Goal: Find specific page/section: Find specific page/section

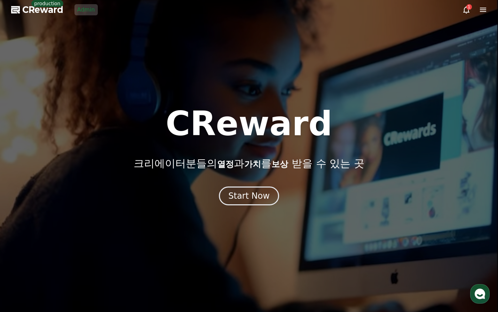
click at [92, 10] on link "Admin" at bounding box center [85, 9] width 23 height 11
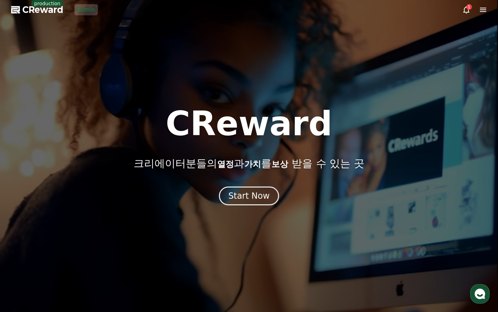
click at [83, 10] on link "Admin" at bounding box center [85, 9] width 23 height 11
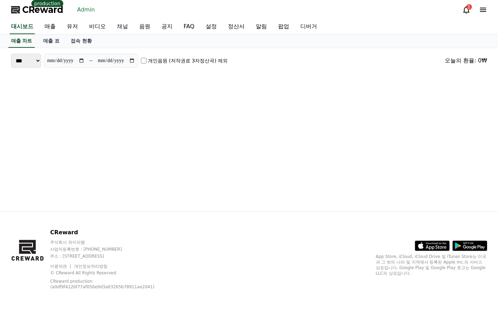
click at [123, 26] on link "채널" at bounding box center [122, 26] width 22 height 15
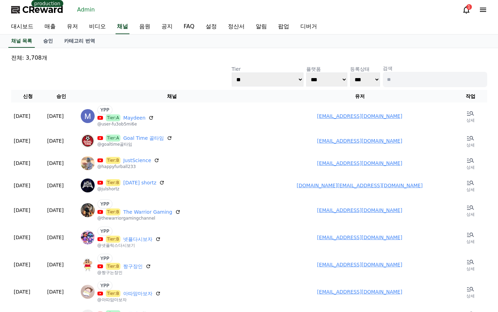
drag, startPoint x: 413, startPoint y: 71, endPoint x: 414, endPoint y: 76, distance: 4.6
click at [413, 71] on p "검색" at bounding box center [435, 68] width 104 height 7
click at [414, 76] on input at bounding box center [435, 79] width 104 height 15
type input "*"
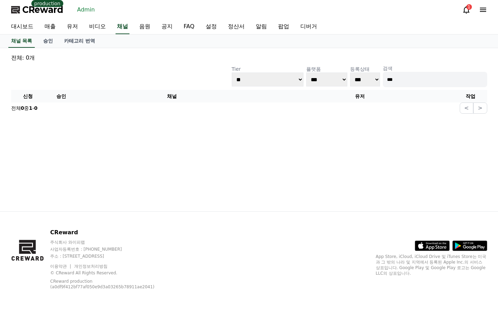
type input "***"
drag, startPoint x: 448, startPoint y: 82, endPoint x: 338, endPoint y: 49, distance: 115.1
click at [448, 82] on input "***" at bounding box center [435, 79] width 104 height 15
click at [411, 84] on input "***" at bounding box center [435, 79] width 104 height 15
click at [64, 27] on link "유저" at bounding box center [72, 26] width 22 height 15
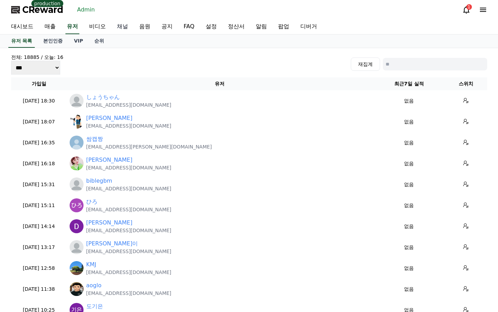
click at [130, 27] on link "채널" at bounding box center [122, 26] width 22 height 15
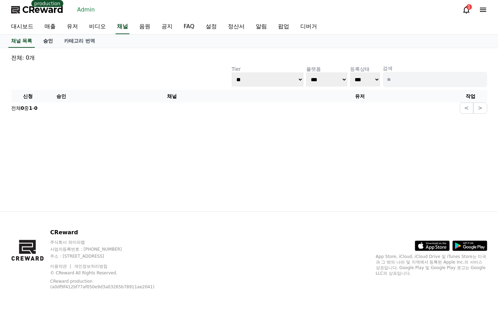
click at [55, 38] on link "승인" at bounding box center [48, 40] width 21 height 13
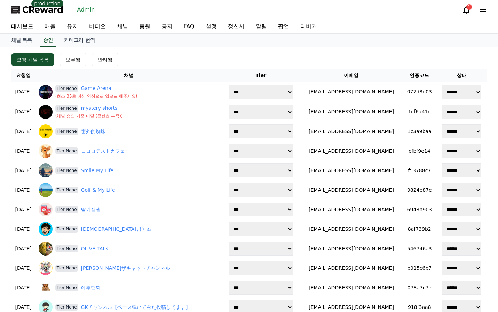
click at [174, 56] on div "요청 채널 목록 보류됨 반려됨" at bounding box center [249, 59] width 476 height 13
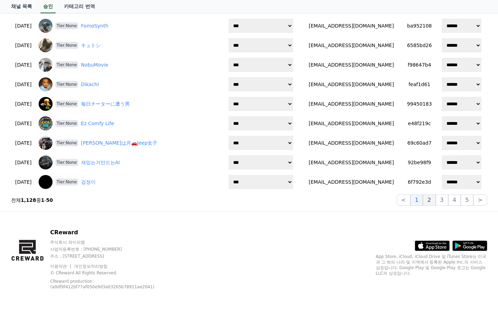
click at [434, 202] on button "2" at bounding box center [429, 199] width 13 height 11
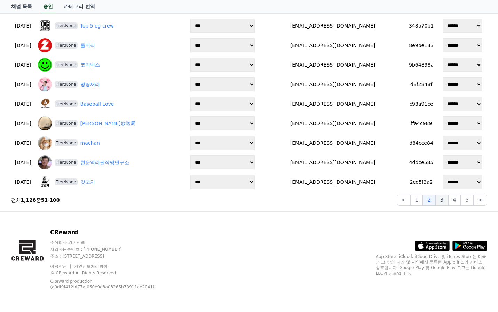
click at [444, 199] on button "3" at bounding box center [442, 199] width 13 height 11
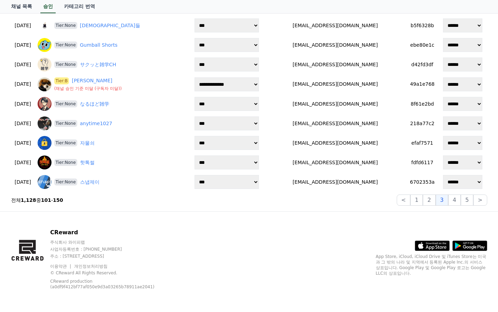
scroll to position [865, 0]
click at [459, 199] on button "4" at bounding box center [454, 200] width 13 height 11
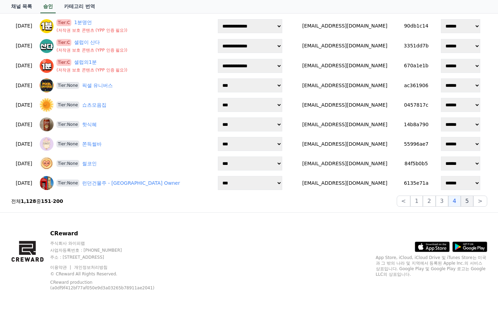
click at [466, 200] on button "5" at bounding box center [467, 200] width 13 height 11
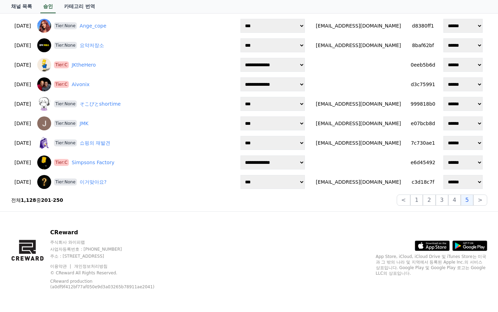
scroll to position [865, 0]
click at [478, 199] on button ">" at bounding box center [480, 199] width 14 height 11
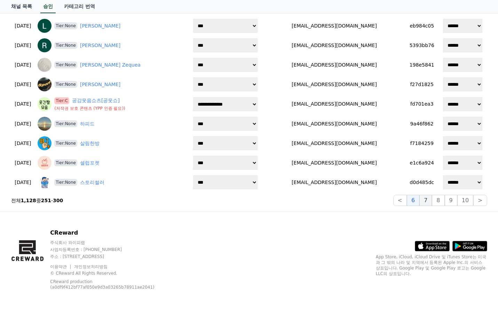
click at [426, 198] on button "7" at bounding box center [425, 200] width 13 height 11
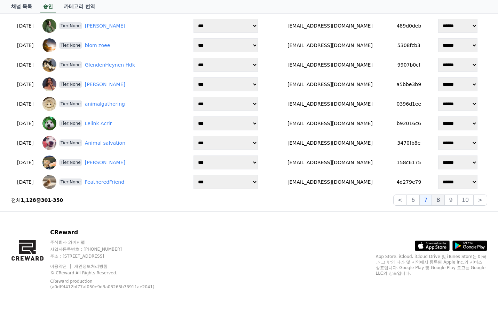
click at [444, 200] on button "8" at bounding box center [438, 199] width 13 height 11
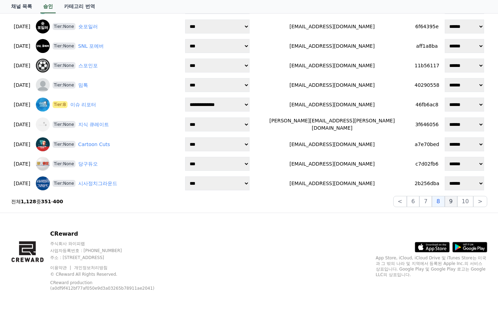
click at [450, 202] on button "9" at bounding box center [451, 201] width 13 height 11
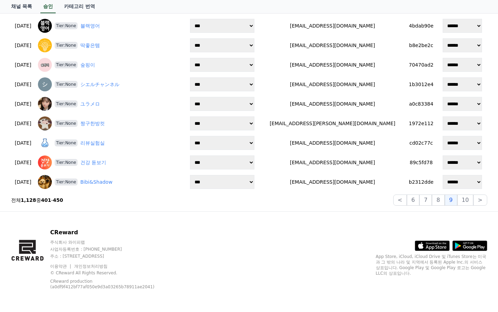
scroll to position [865, 0]
click at [468, 202] on button "10" at bounding box center [465, 199] width 16 height 11
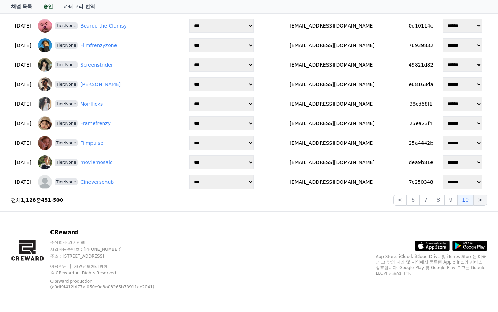
click at [477, 203] on button ">" at bounding box center [480, 199] width 14 height 11
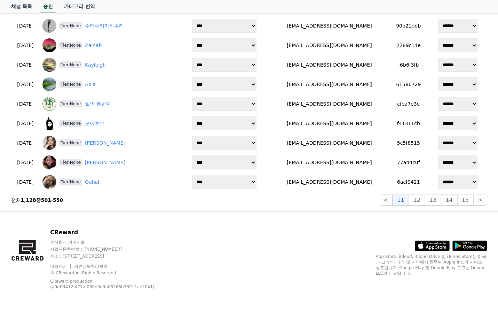
click at [421, 204] on button "12" at bounding box center [417, 199] width 16 height 11
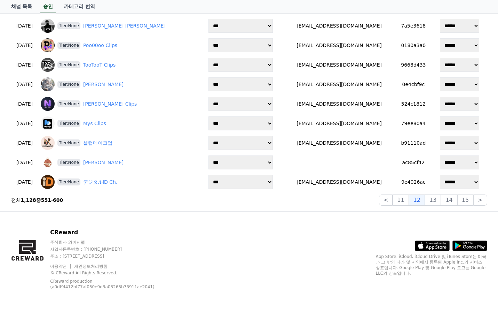
click at [415, 217] on div "CReward 주식회사 와이피랩 사업자등록번호 : 655-81-03655 주소 : 경기도 김포시 양촌읍 양곡로 495, 3층 305-비이16호…" at bounding box center [249, 261] width 487 height 100
drag, startPoint x: 434, startPoint y: 203, endPoint x: 412, endPoint y: 218, distance: 26.5
click at [434, 202] on button "13" at bounding box center [433, 199] width 16 height 11
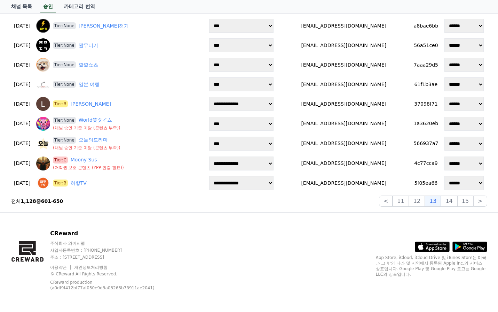
click at [412, 218] on div "CReward 주식회사 와이피랩 사업자등록번호 : 655-81-03655 주소 : 경기도 김포시 양촌읍 양곡로 495, 3층 305-비이16호…" at bounding box center [249, 262] width 487 height 100
click at [447, 201] on button "14" at bounding box center [449, 200] width 16 height 11
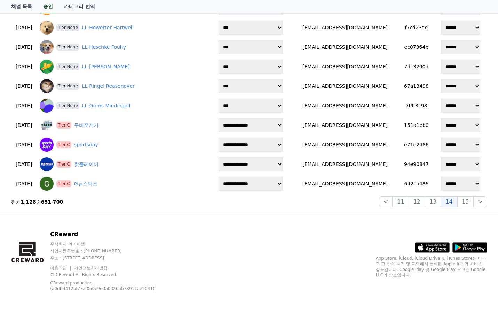
scroll to position [867, 0]
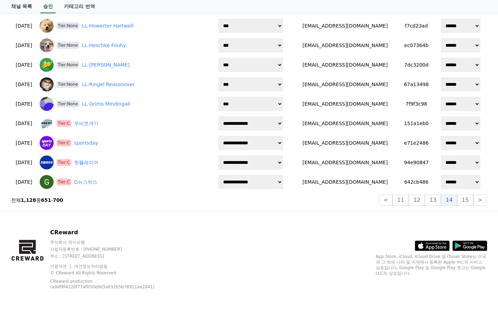
click at [429, 216] on div "CReward 주식회사 와이피랩 사업자등록번호 : 655-81-03655 주소 : 경기도 김포시 양촌읍 양곡로 495, 3층 305-비이16호…" at bounding box center [249, 261] width 487 height 100
click at [469, 198] on button "15" at bounding box center [465, 199] width 16 height 11
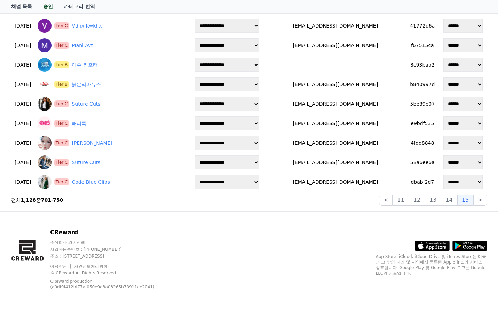
click at [441, 215] on div "CReward 주식회사 와이피랩 사업자등록번호 : 655-81-03655 주소 : 경기도 김포시 양촌읍 양곡로 495, 3층 305-비이16호…" at bounding box center [249, 261] width 487 height 100
click at [481, 202] on button ">" at bounding box center [480, 199] width 14 height 11
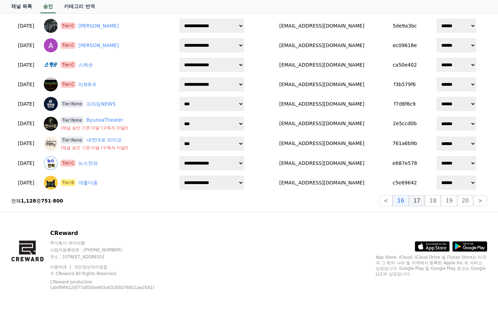
click at [422, 201] on button "17" at bounding box center [417, 200] width 16 height 11
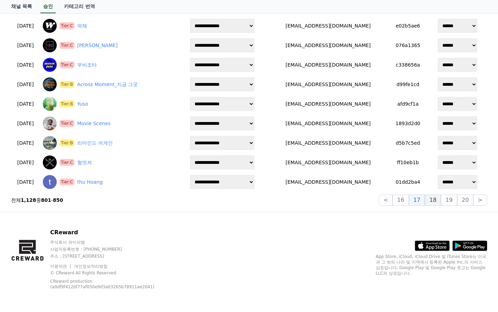
click at [435, 202] on button "18" at bounding box center [433, 199] width 16 height 11
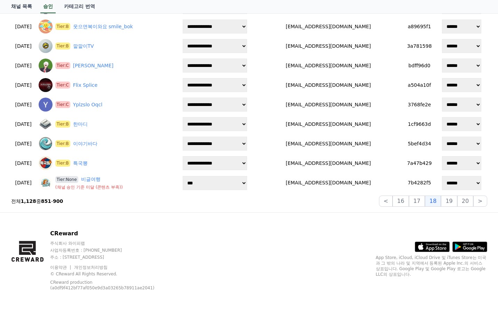
scroll to position [866, 0]
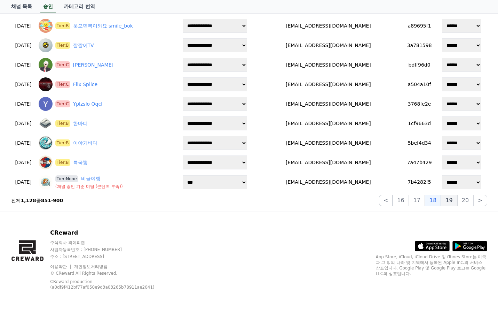
click at [449, 201] on button "19" at bounding box center [449, 200] width 16 height 11
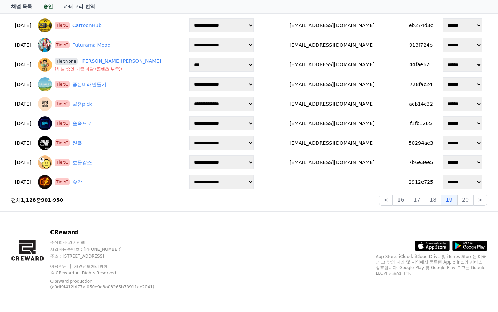
scroll to position [865, 0]
click at [465, 203] on button "20" at bounding box center [465, 200] width 16 height 11
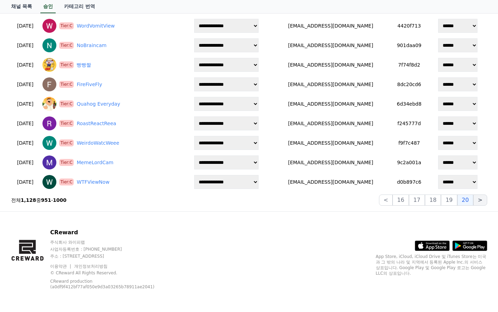
click at [481, 197] on button ">" at bounding box center [480, 199] width 14 height 11
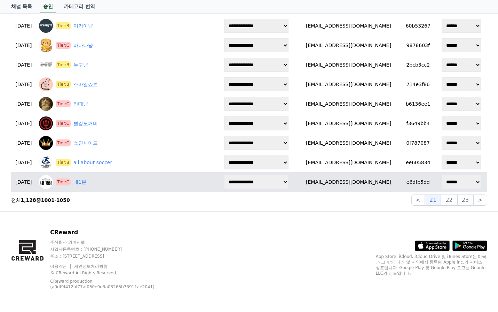
drag, startPoint x: 180, startPoint y: 205, endPoint x: 163, endPoint y: 178, distance: 32.2
click at [179, 204] on section "전체 1,128 중 1001 - 1050 < 21 22 23 >" at bounding box center [249, 199] width 476 height 11
